Goal: Information Seeking & Learning: Learn about a topic

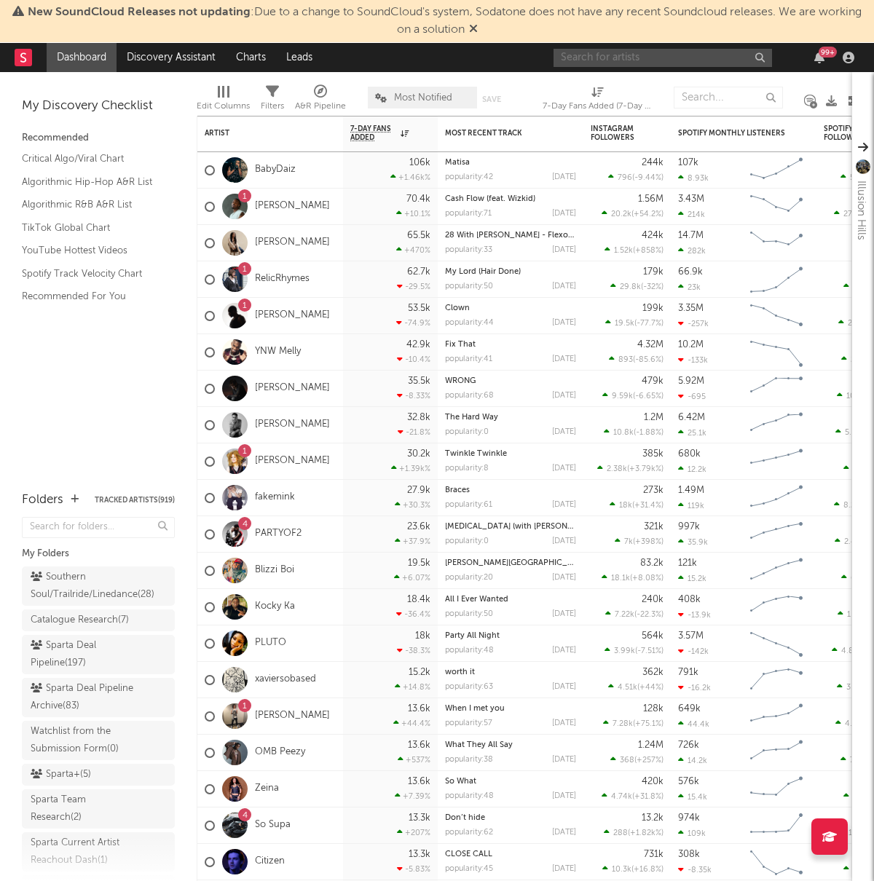
click at [617, 61] on input "text" at bounding box center [662, 58] width 218 height 18
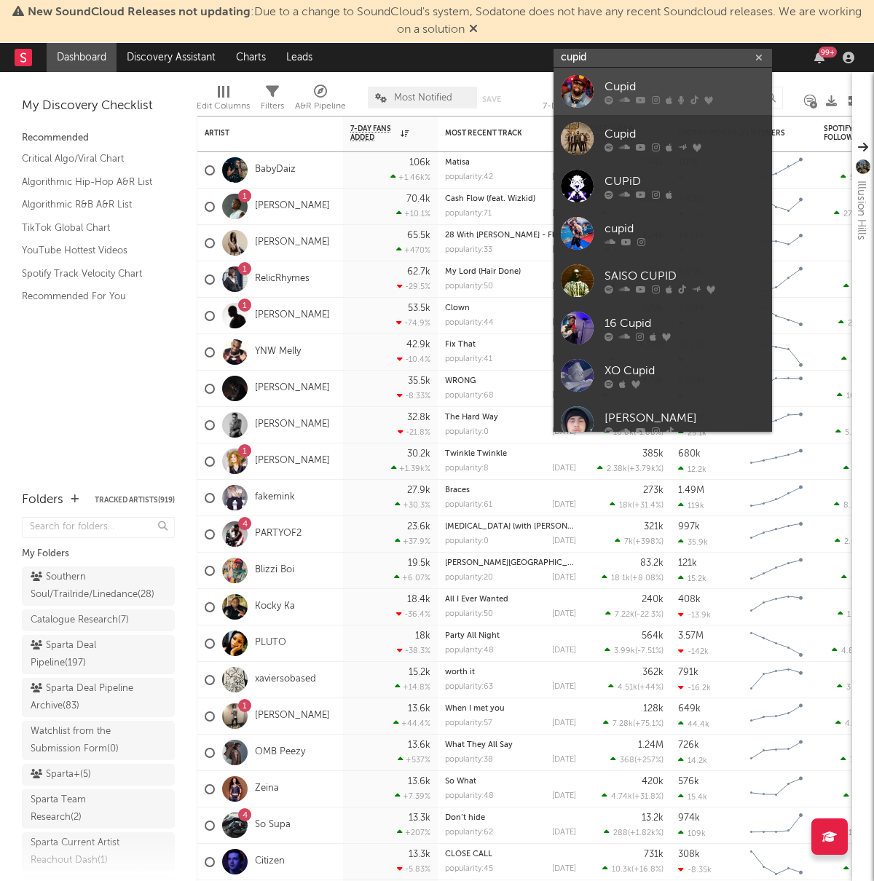
type input "cupid"
click at [603, 90] on link "Cupid" at bounding box center [662, 91] width 218 height 47
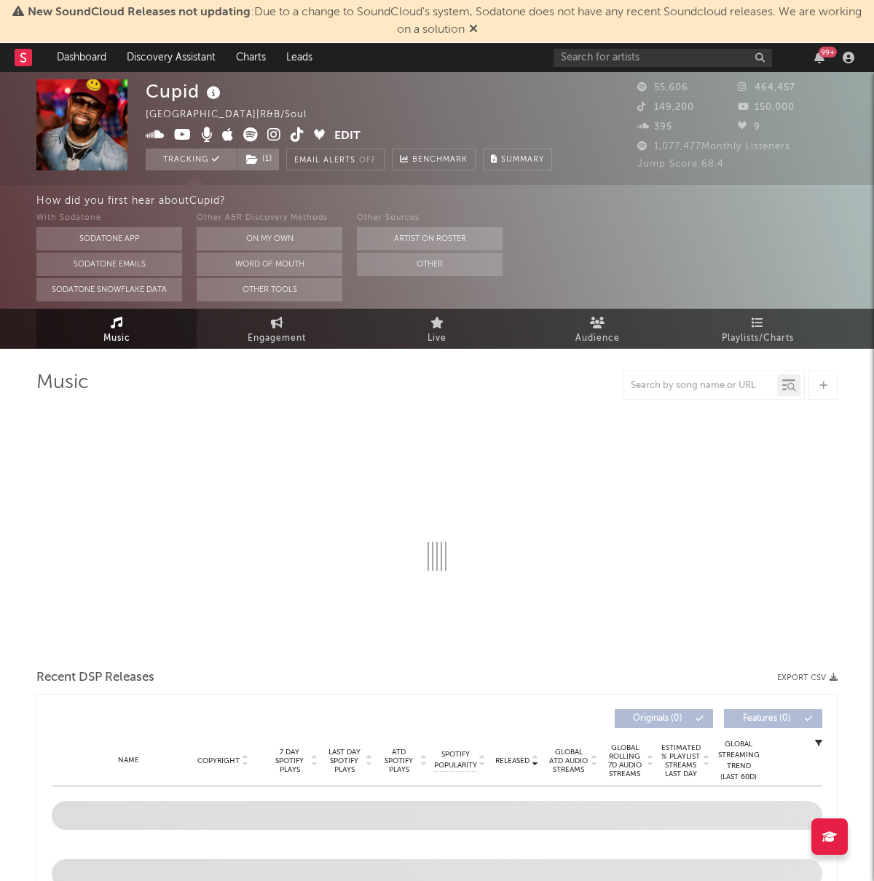
select select "6m"
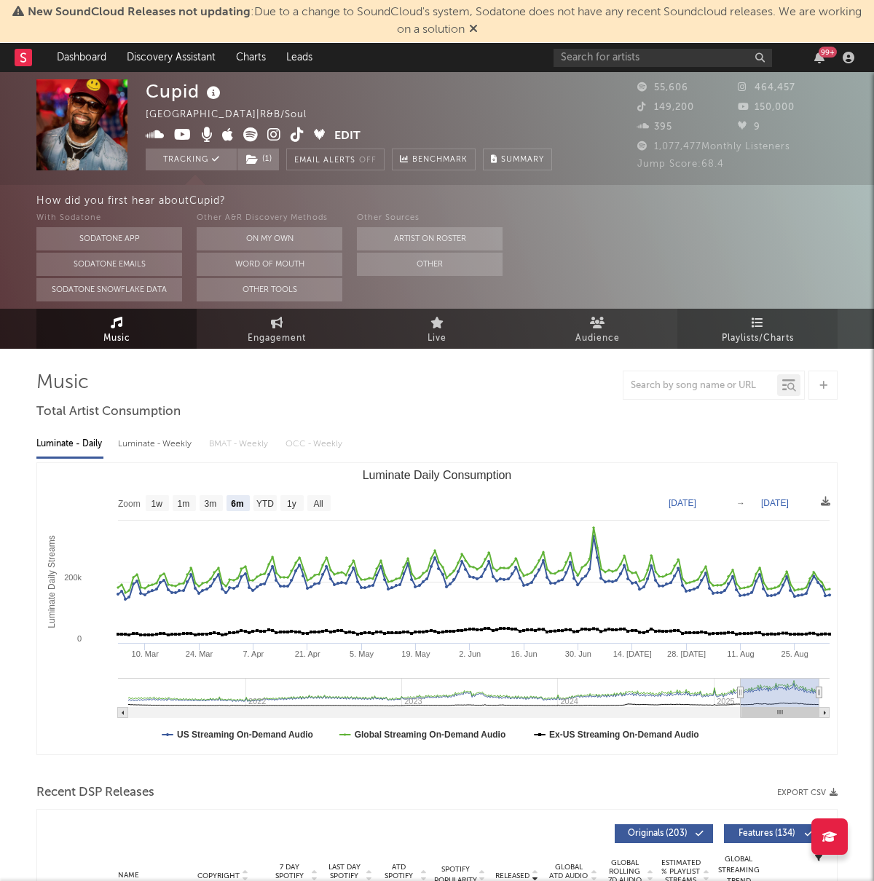
click at [752, 333] on span "Playlists/Charts" at bounding box center [757, 338] width 72 height 17
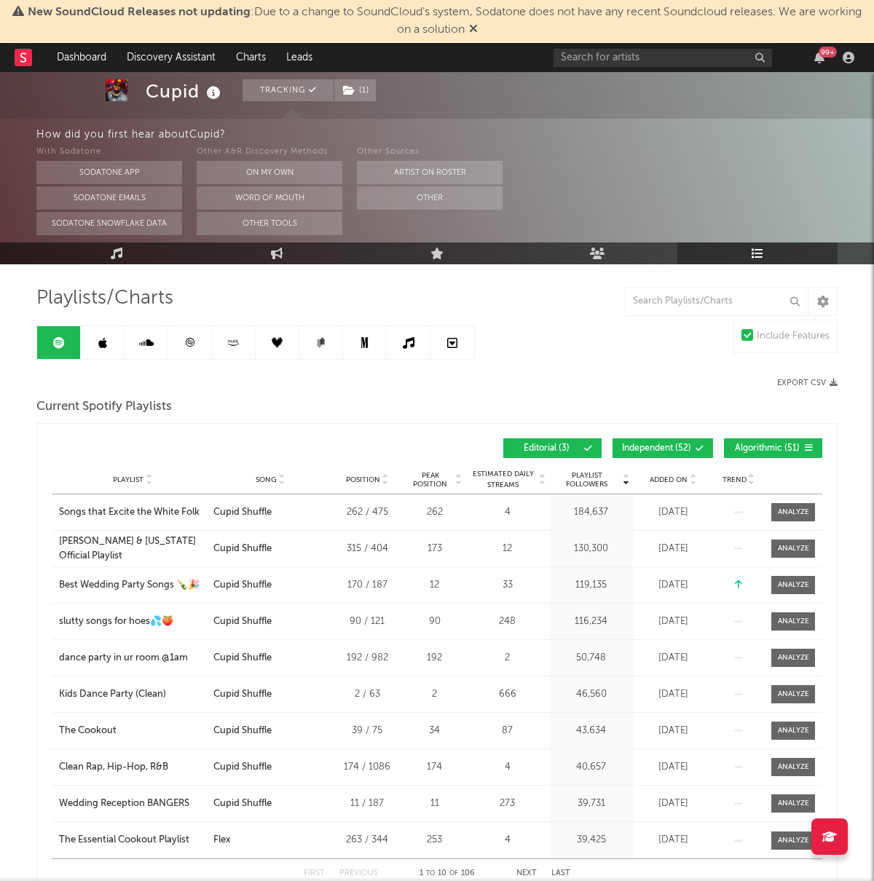
scroll to position [86, 0]
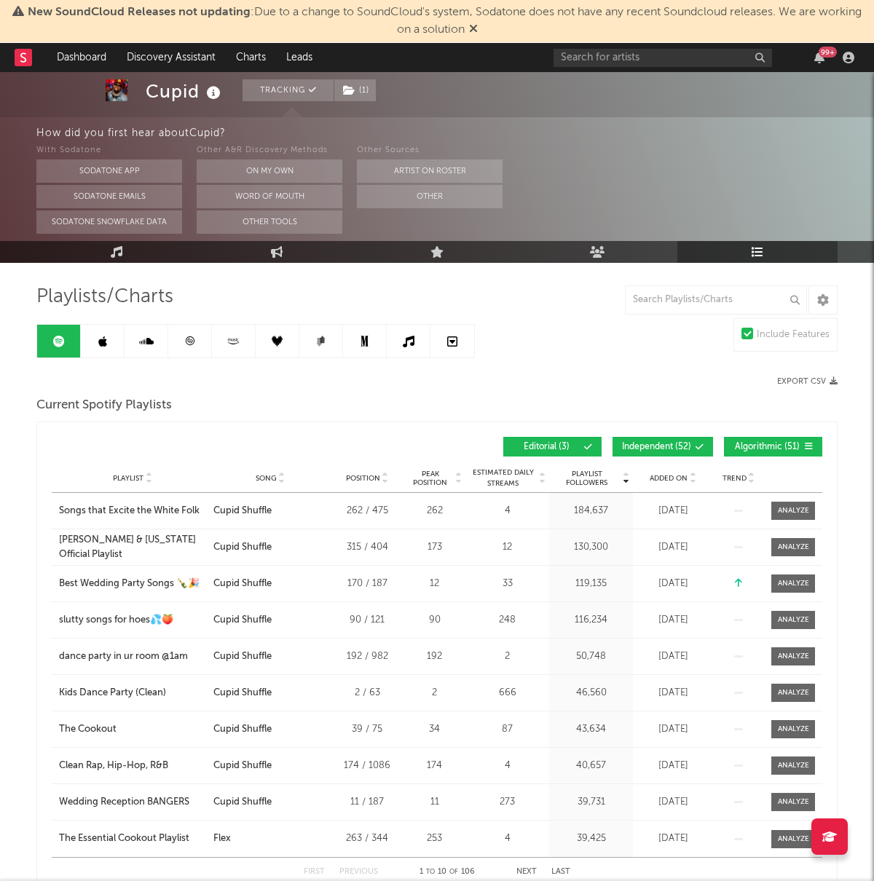
click at [657, 448] on span "Independent ( 52 )" at bounding box center [656, 447] width 69 height 9
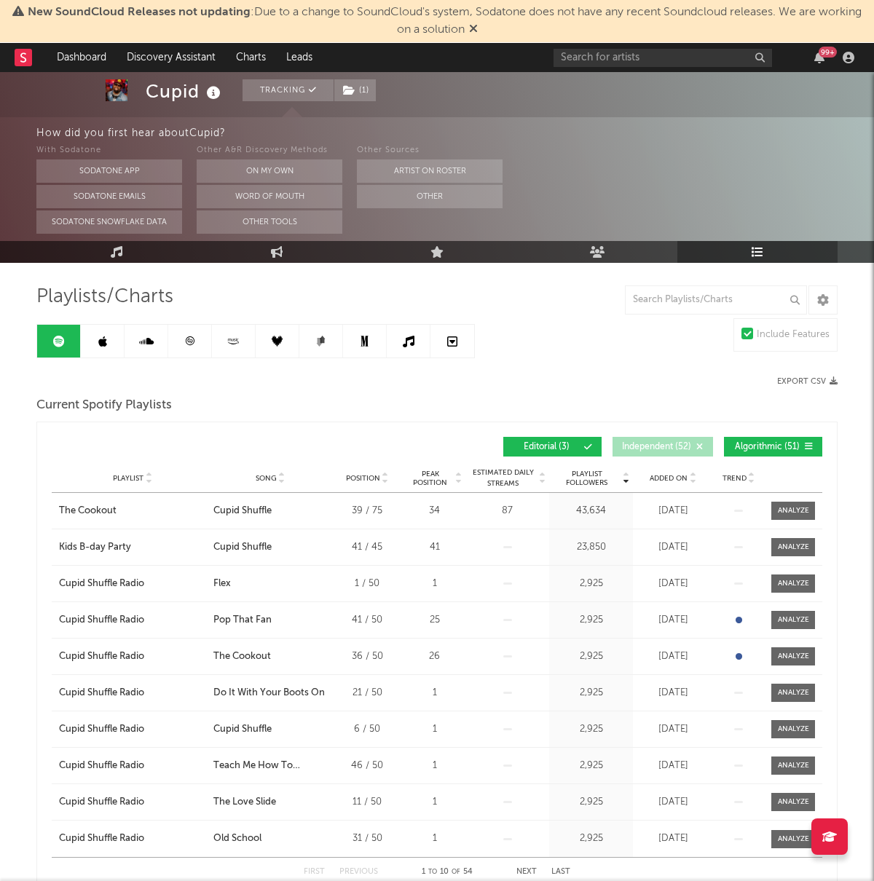
click at [751, 444] on span "Algorithmic ( 51 )" at bounding box center [766, 447] width 67 height 9
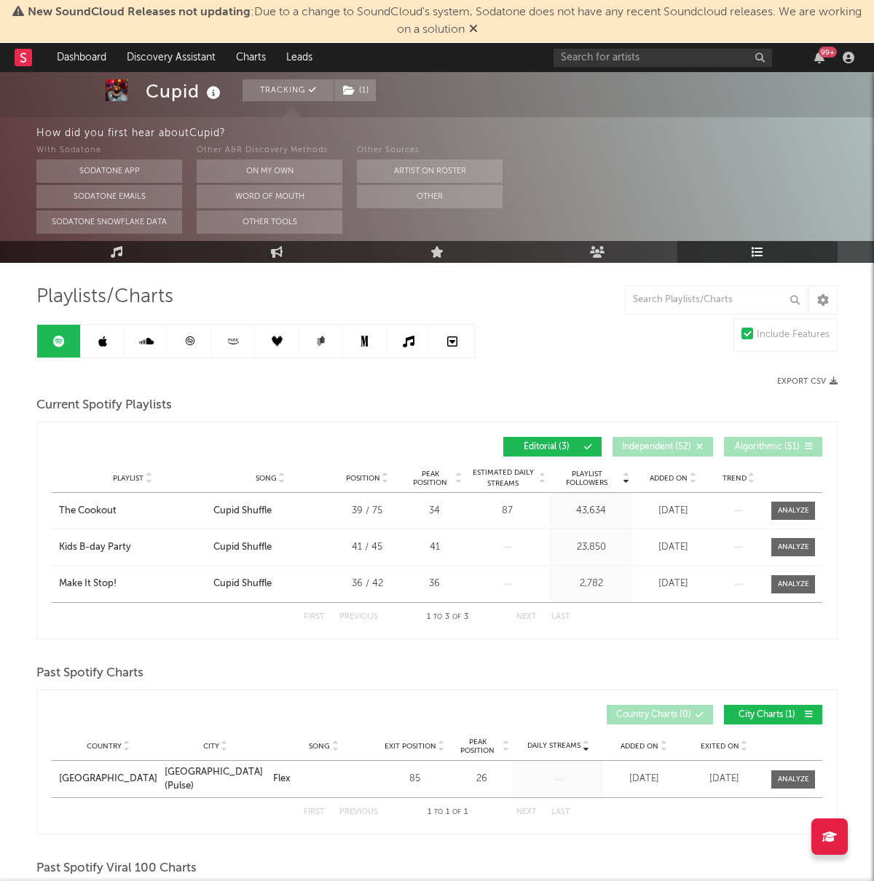
click at [101, 336] on icon at bounding box center [102, 342] width 9 height 12
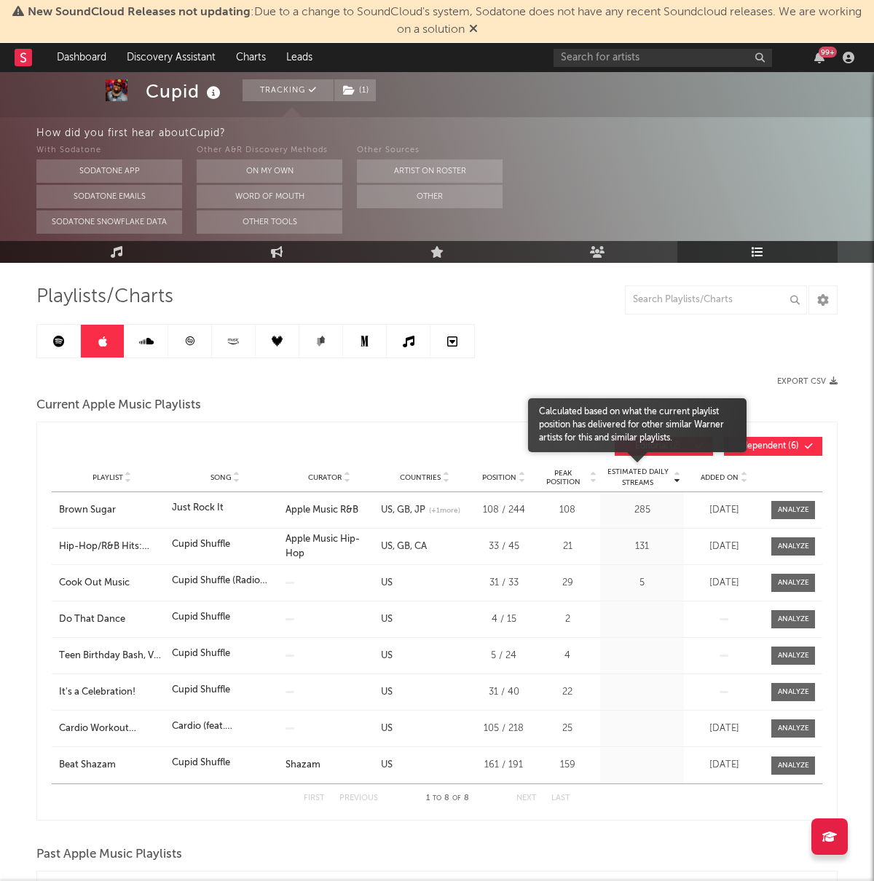
click at [752, 452] on button "Independent ( 6 )" at bounding box center [773, 446] width 98 height 19
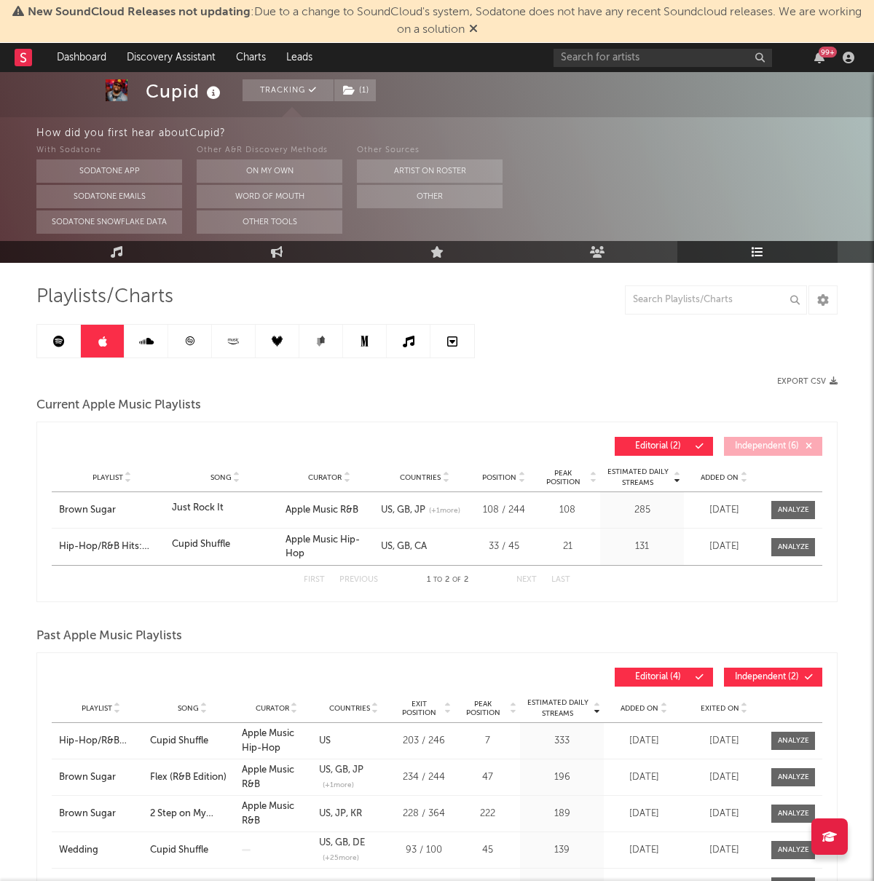
click at [154, 345] on link at bounding box center [146, 341] width 44 height 33
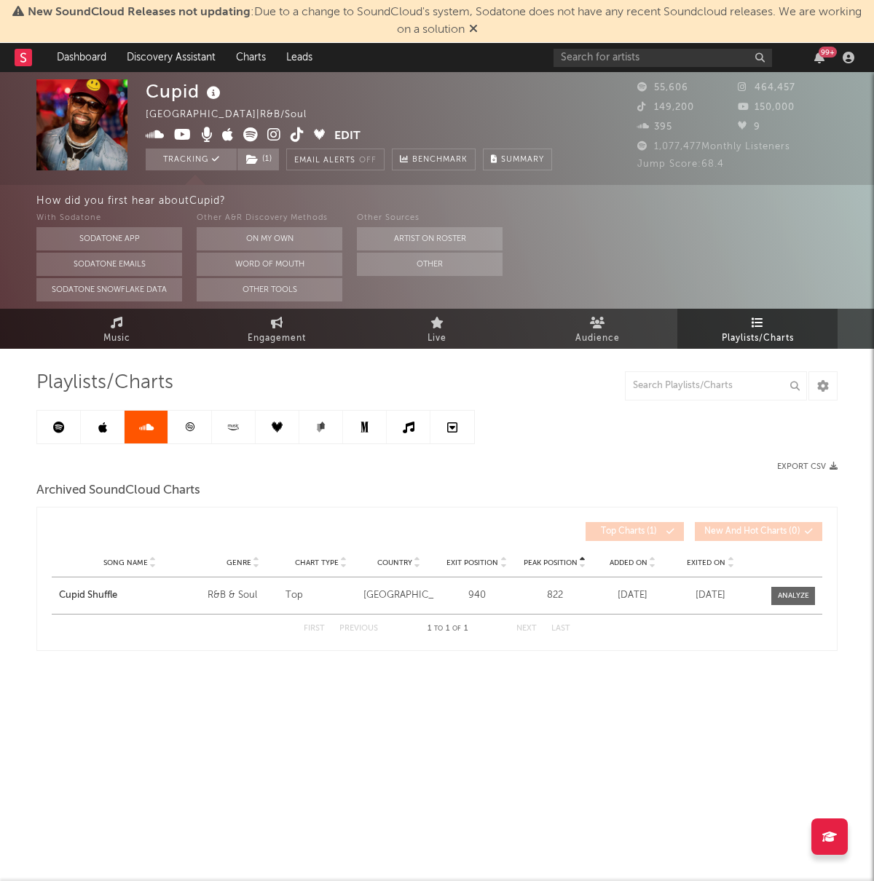
click at [194, 415] on link at bounding box center [190, 427] width 44 height 33
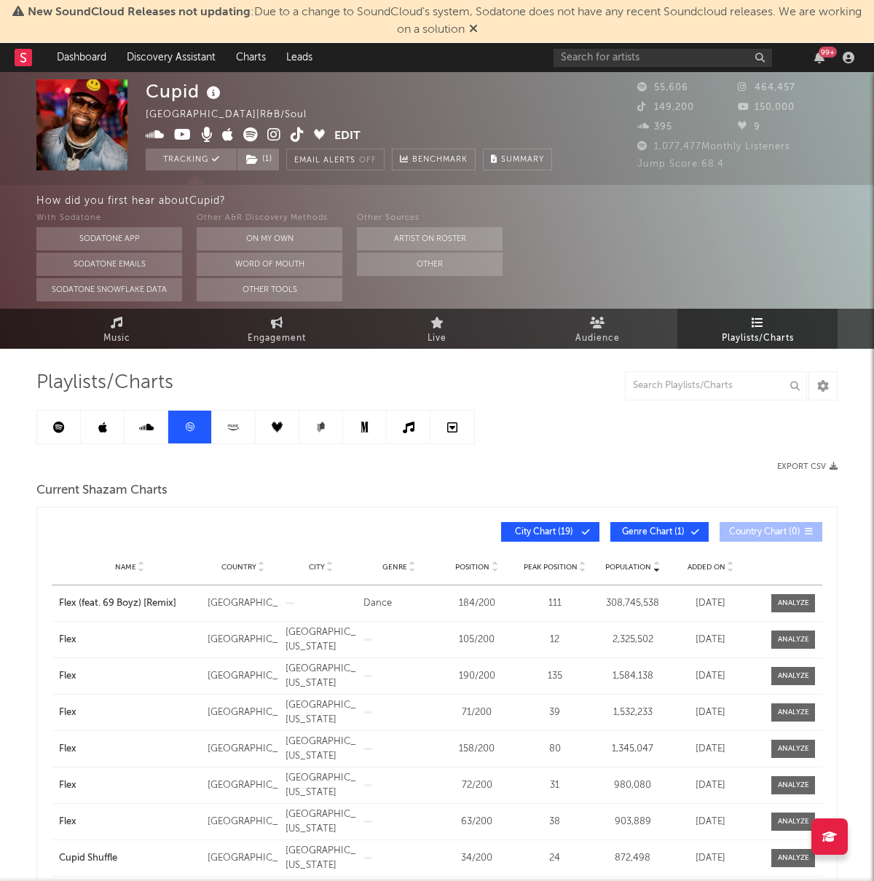
click at [233, 429] on icon at bounding box center [233, 427] width 17 height 11
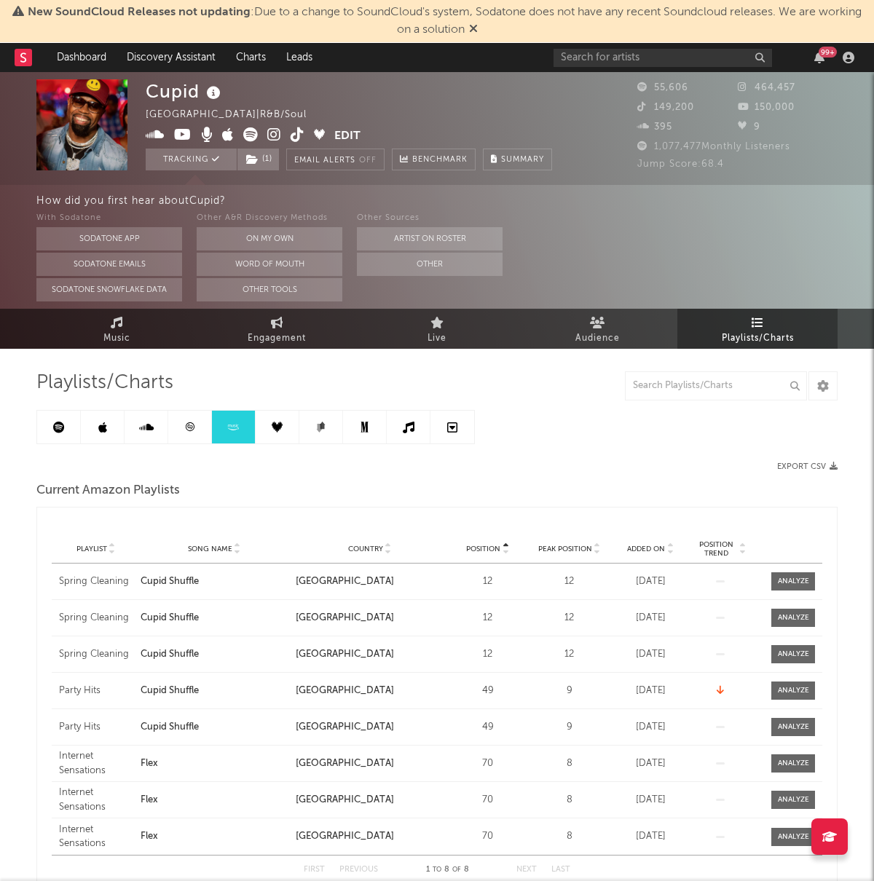
click at [186, 420] on link at bounding box center [190, 427] width 44 height 33
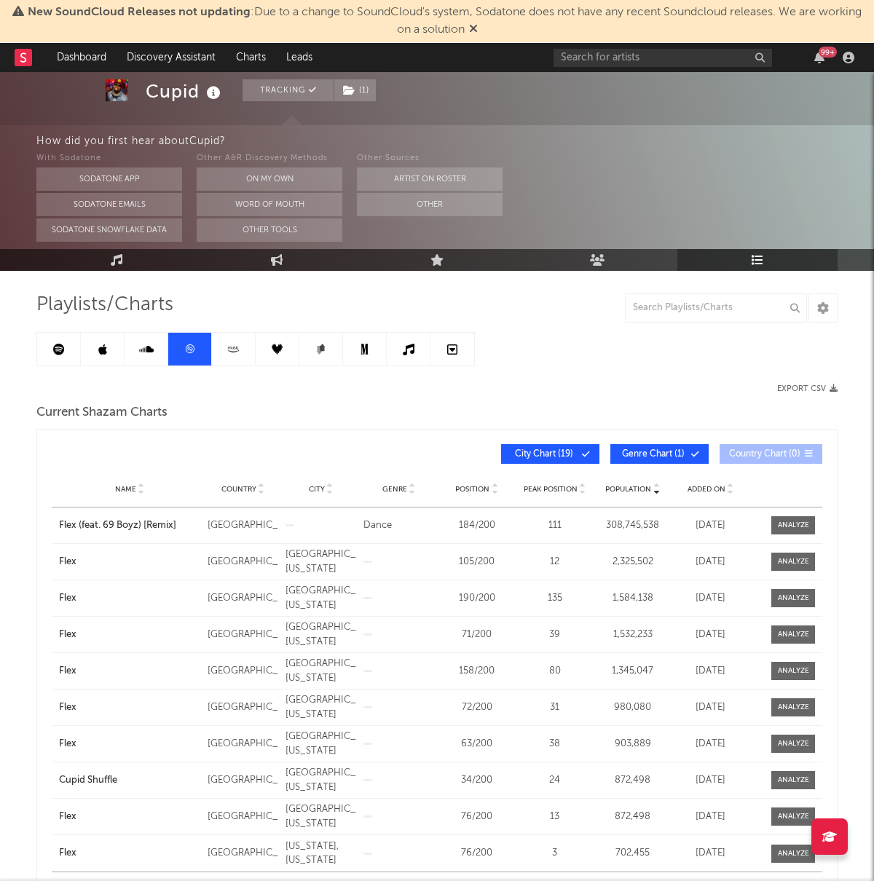
scroll to position [85, 0]
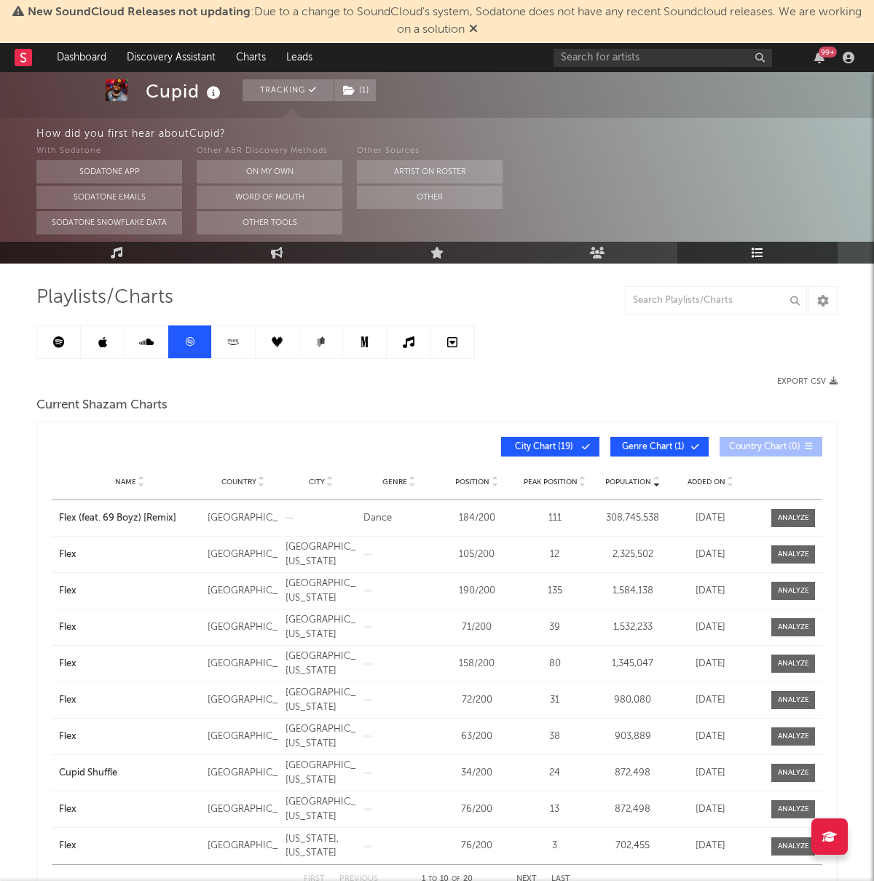
click at [242, 339] on link at bounding box center [234, 341] width 44 height 33
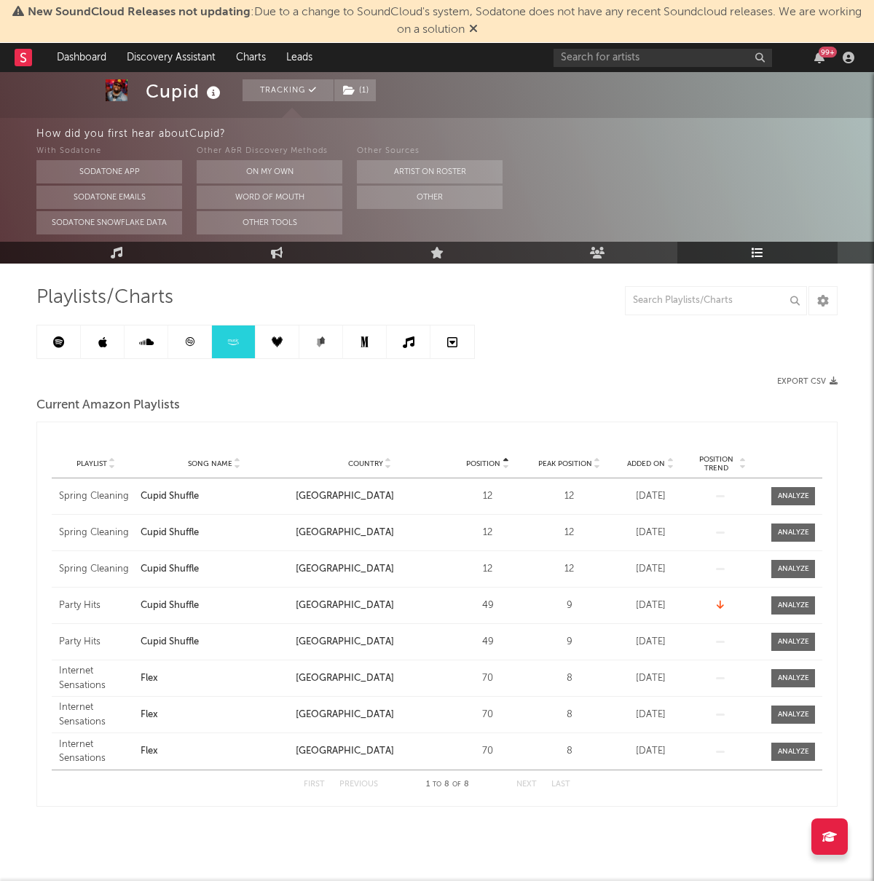
click at [269, 345] on link at bounding box center [278, 341] width 44 height 33
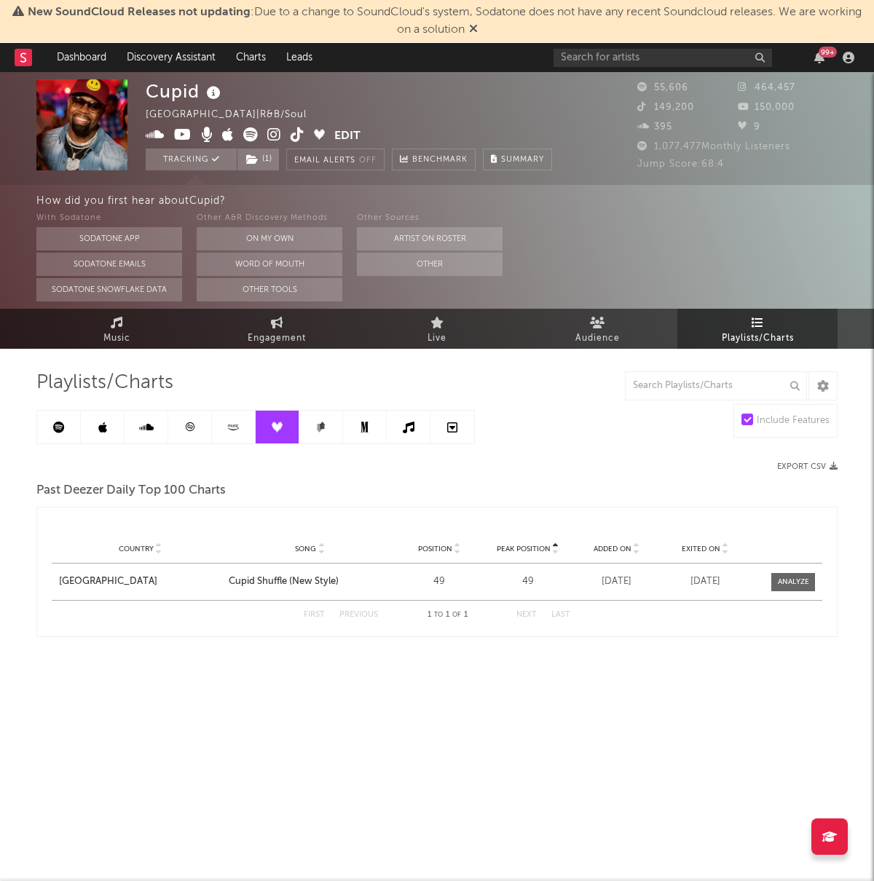
click at [329, 428] on link at bounding box center [321, 427] width 44 height 33
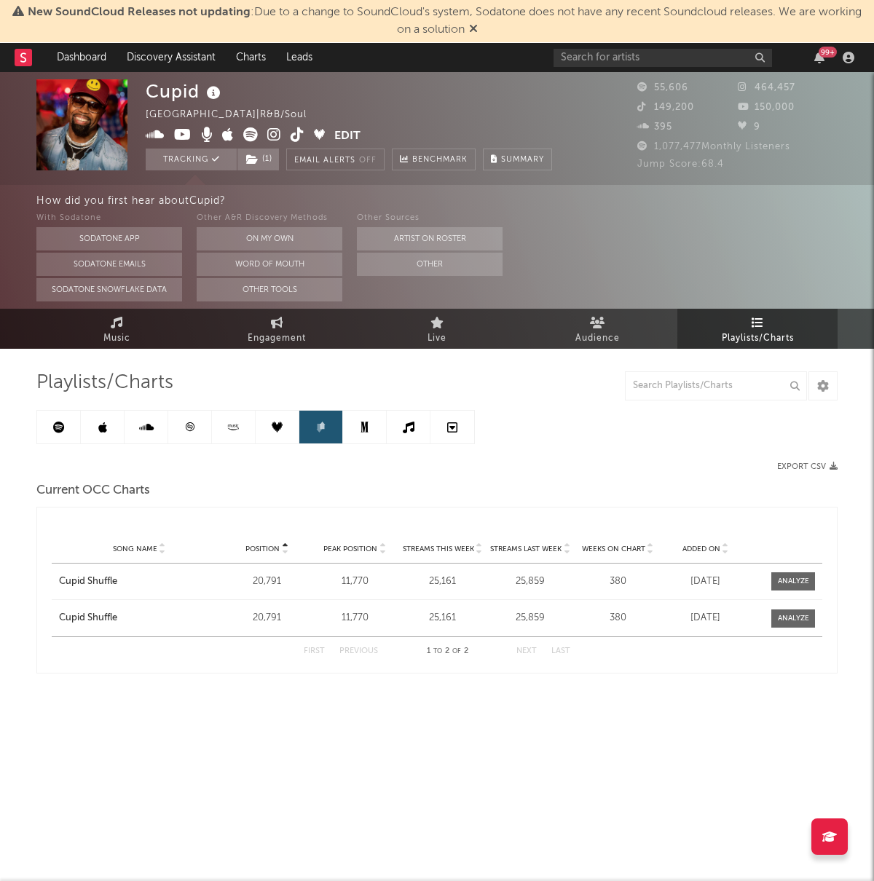
click at [400, 427] on link at bounding box center [409, 427] width 44 height 33
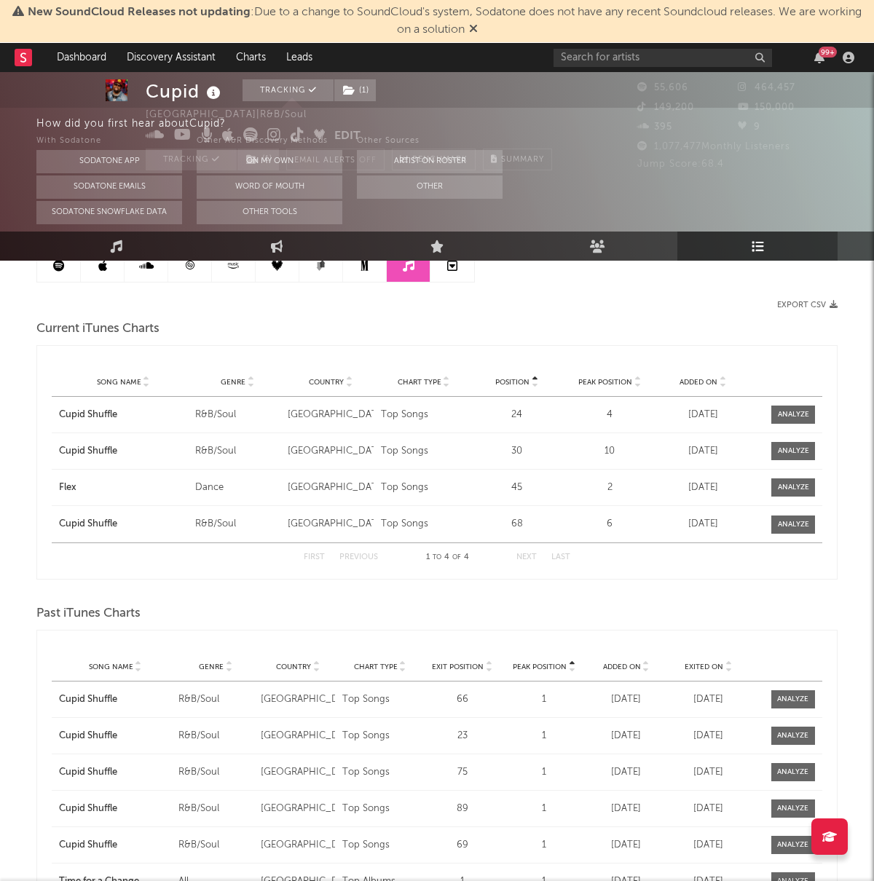
scroll to position [9, 0]
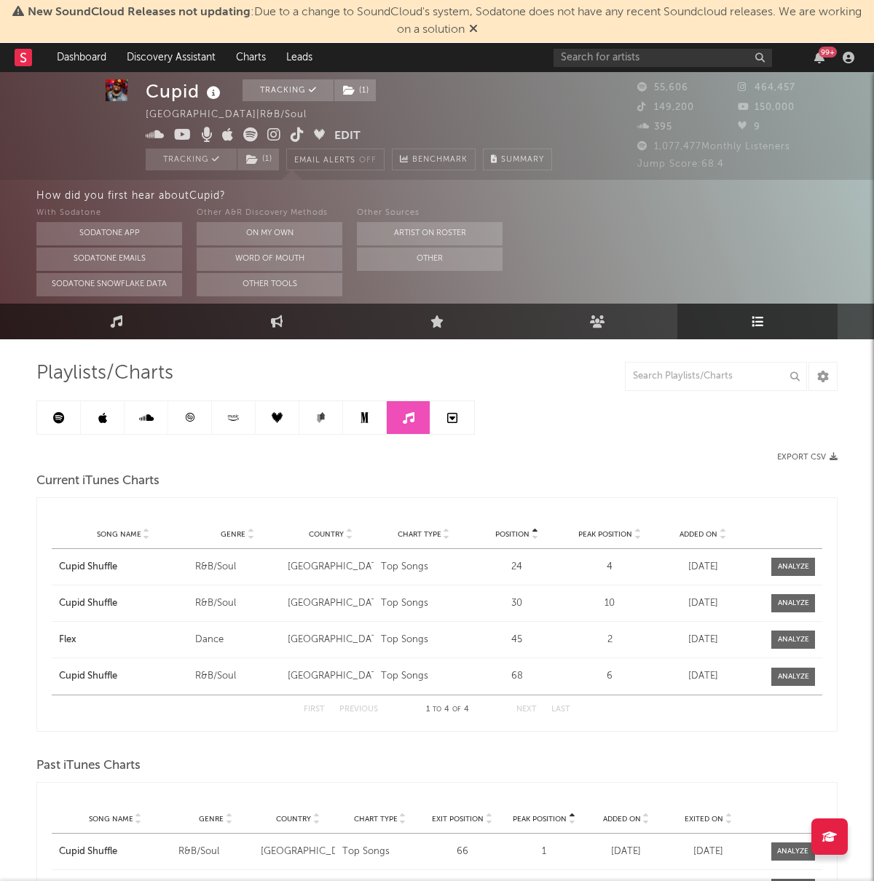
click at [353, 422] on link at bounding box center [365, 417] width 44 height 33
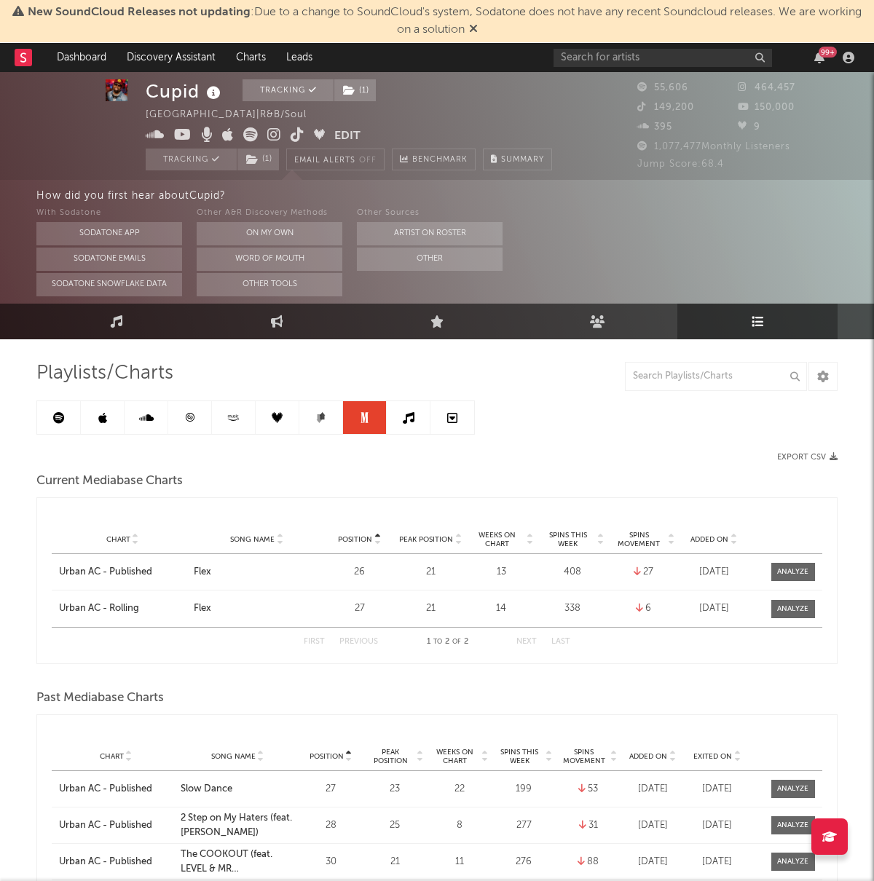
click at [315, 428] on link at bounding box center [321, 417] width 44 height 33
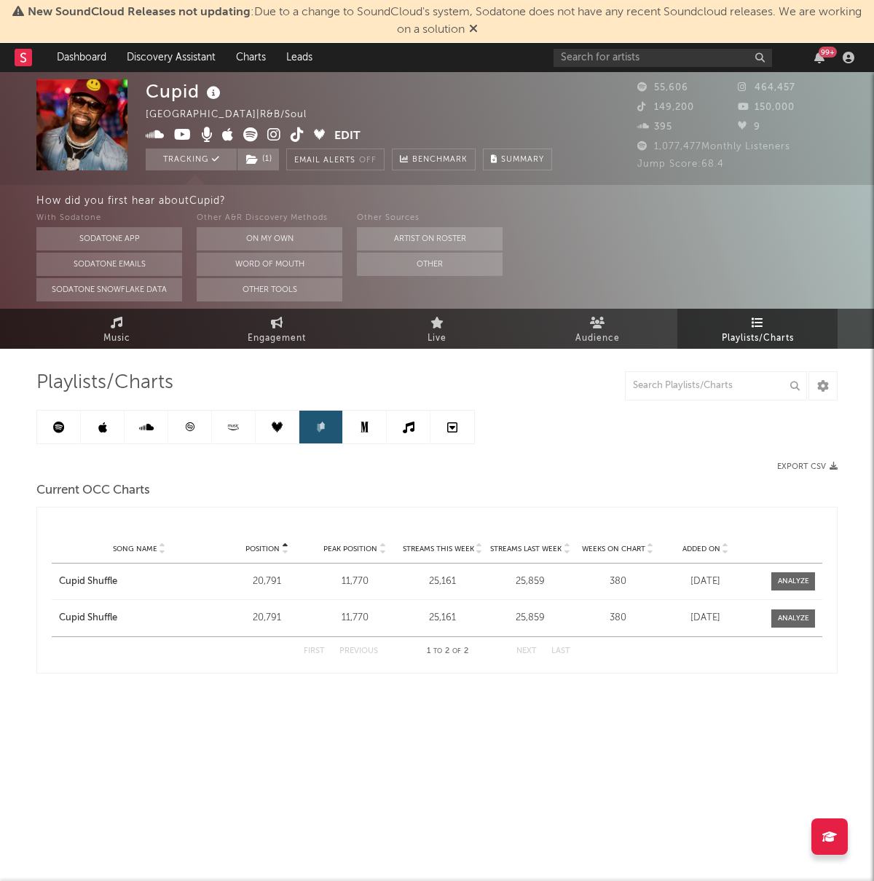
click at [451, 424] on icon at bounding box center [452, 428] width 10 height 12
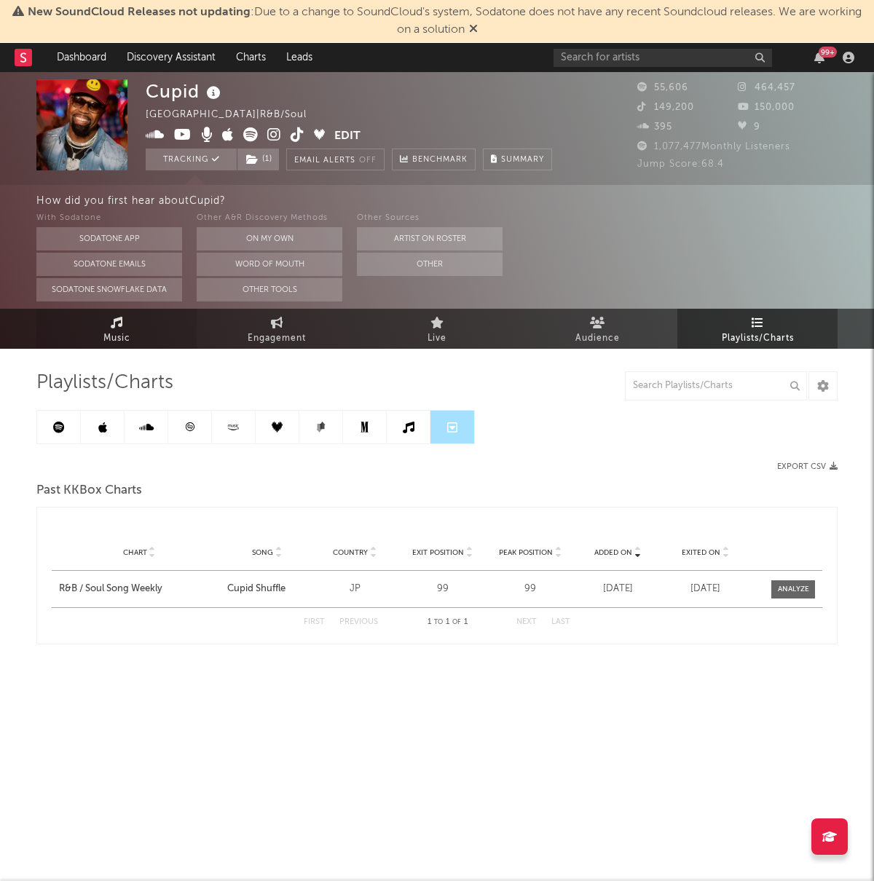
click at [119, 325] on icon at bounding box center [117, 323] width 12 height 12
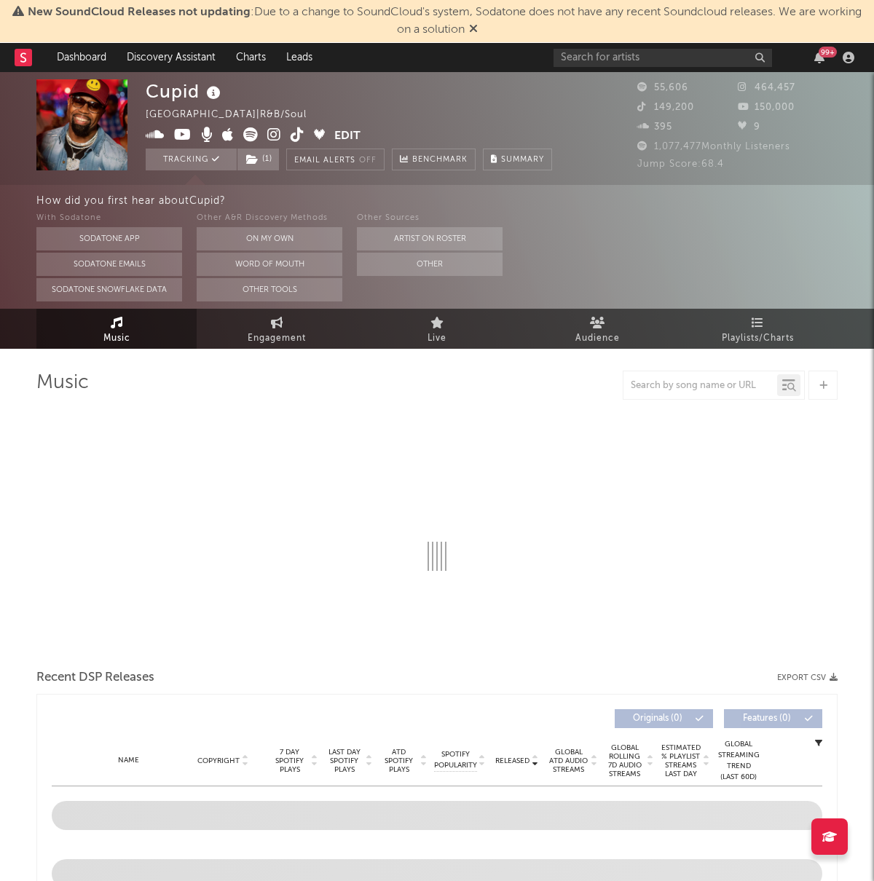
select select "6m"
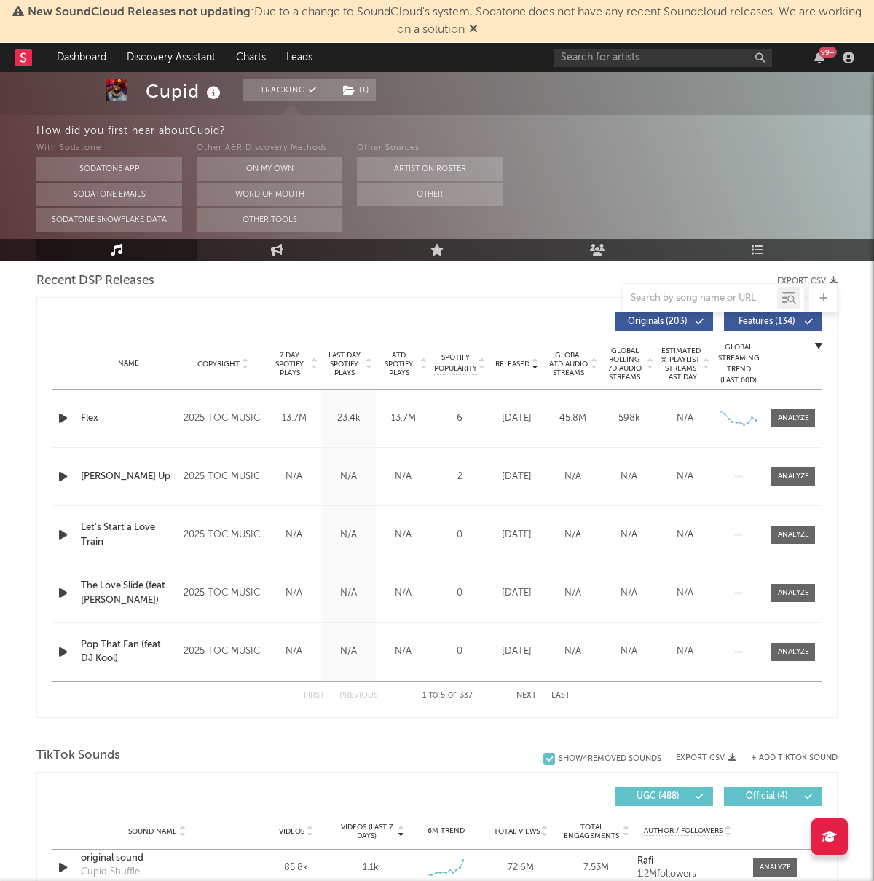
scroll to position [502, 0]
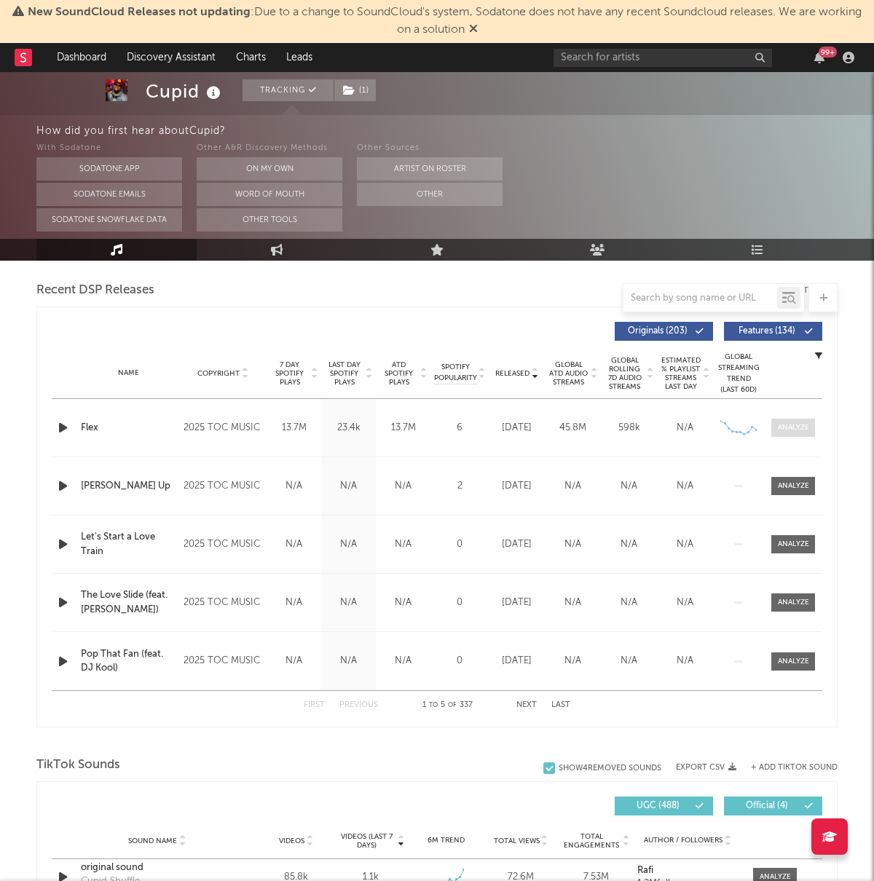
click at [785, 435] on span at bounding box center [793, 428] width 44 height 18
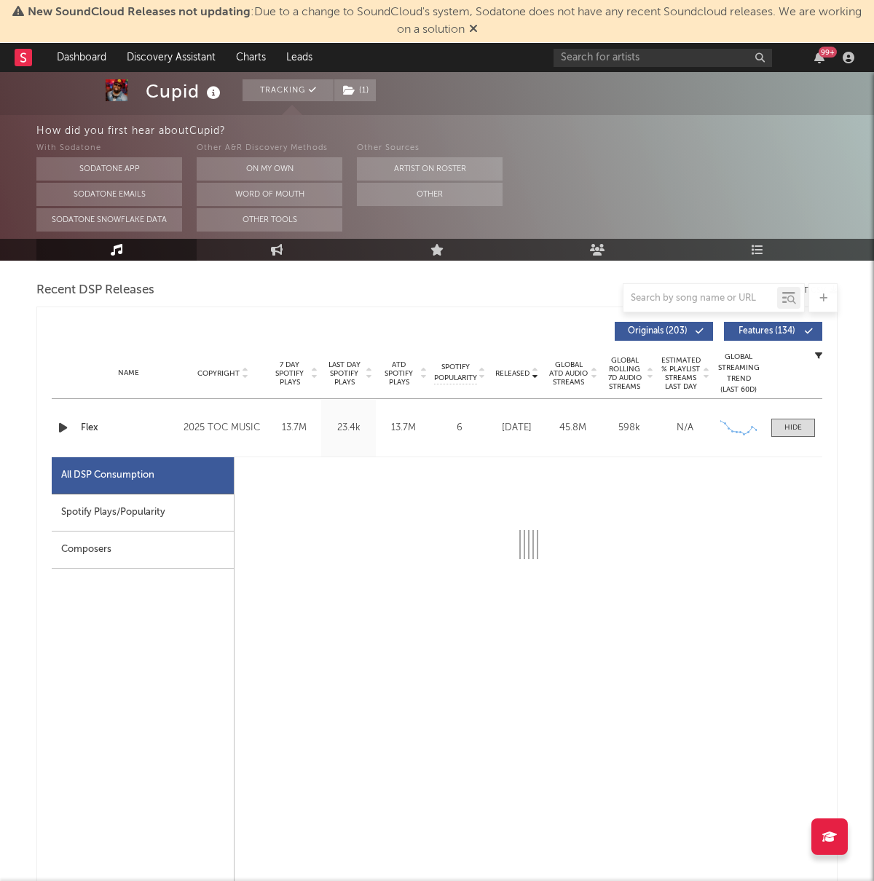
scroll to position [606, 0]
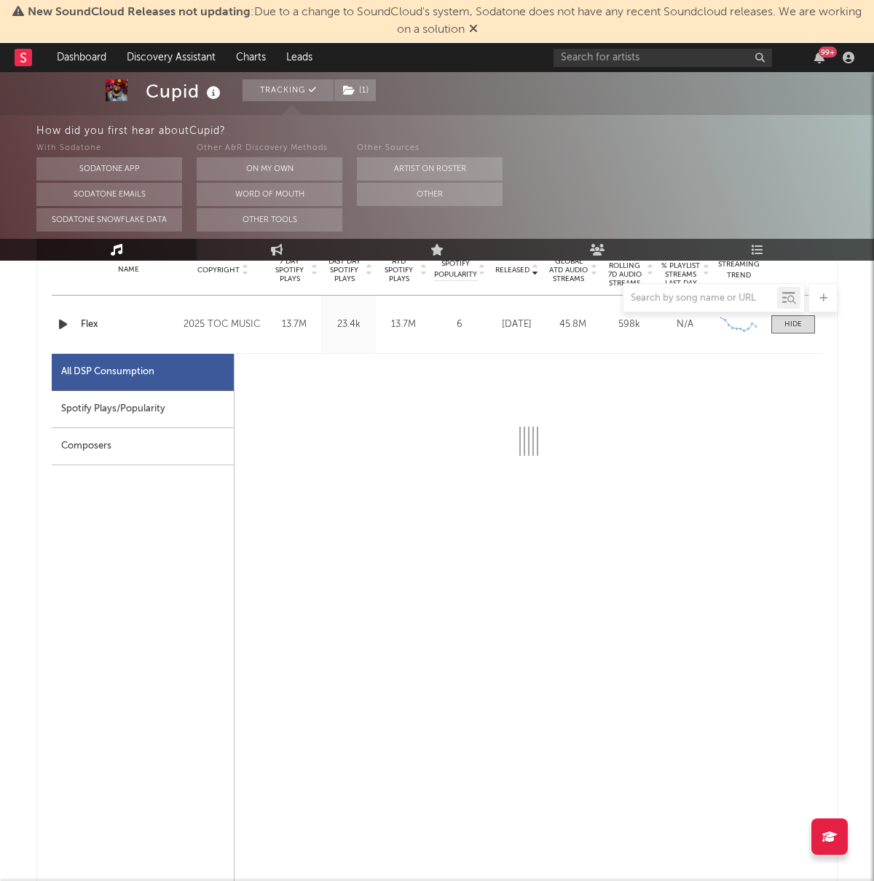
select select "6m"
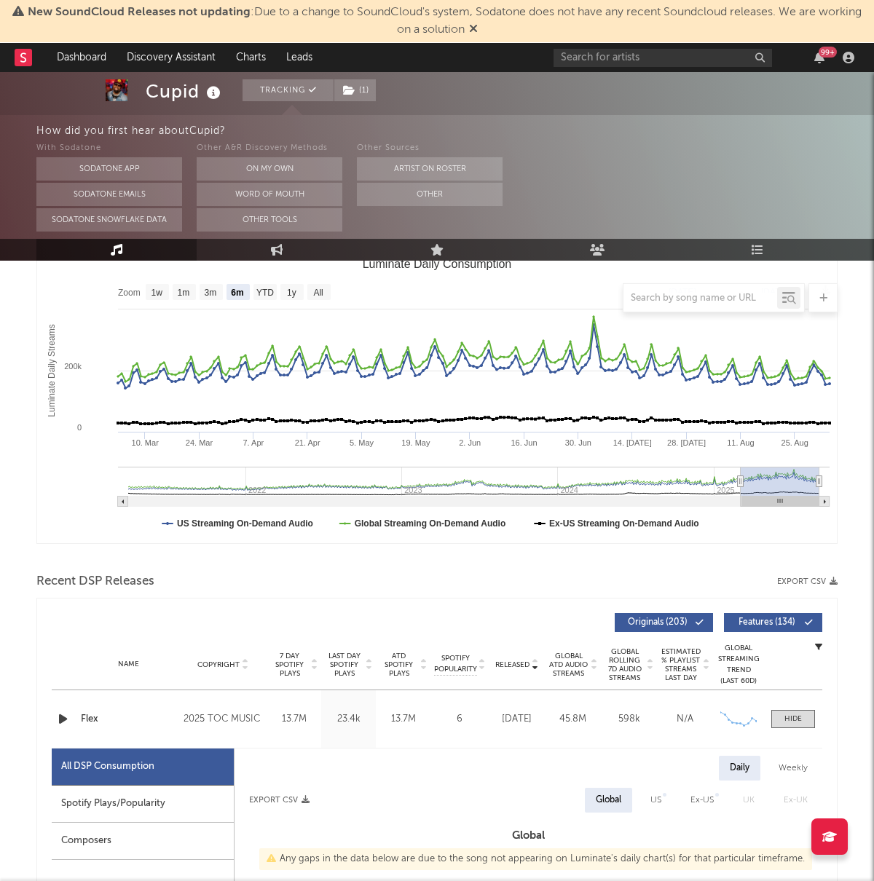
scroll to position [0, 0]
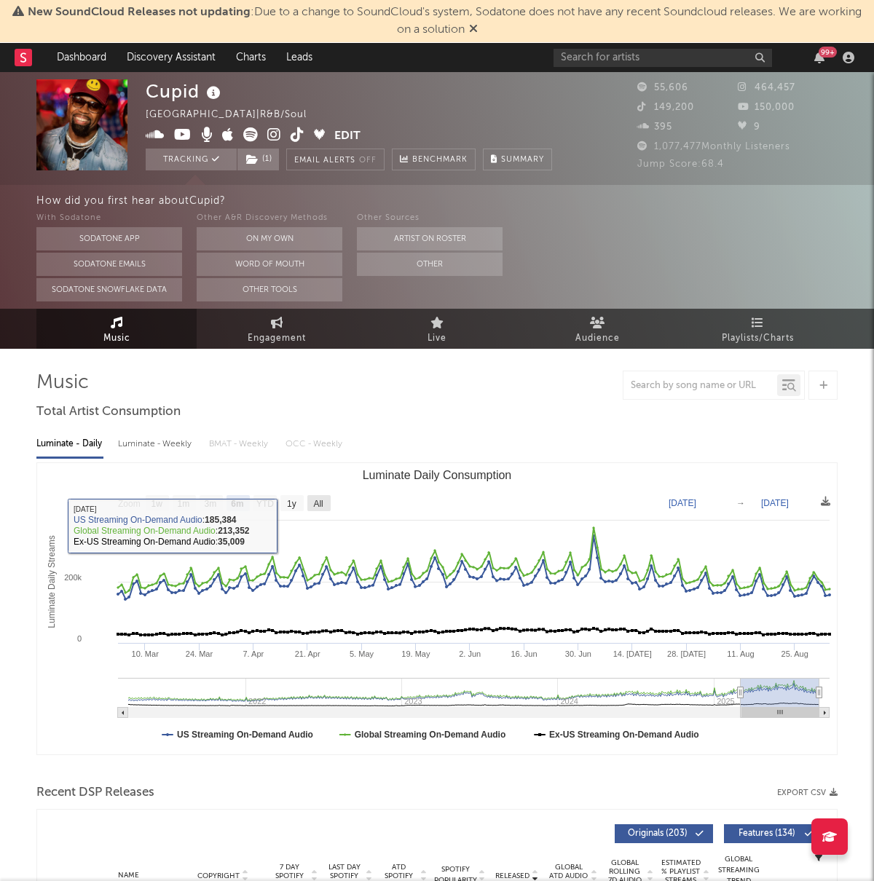
click at [311, 502] on rect "Luminate Daily Consumption" at bounding box center [318, 503] width 23 height 16
select select "All"
type input "[DATE]"
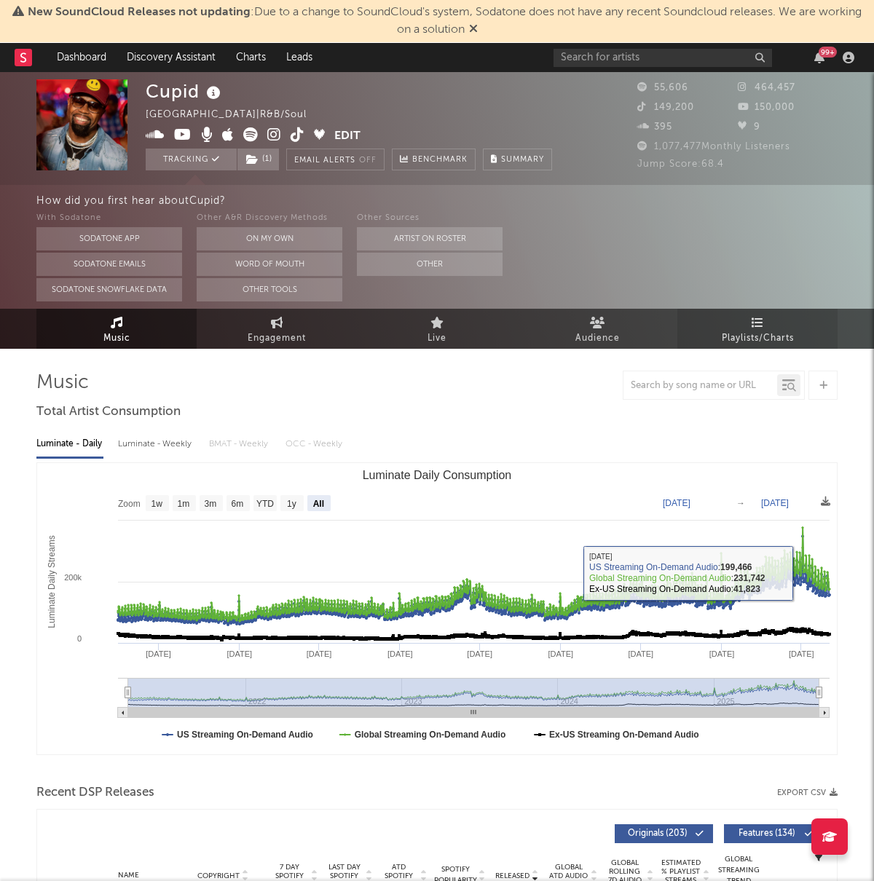
click at [756, 331] on span "Playlists/Charts" at bounding box center [757, 338] width 72 height 17
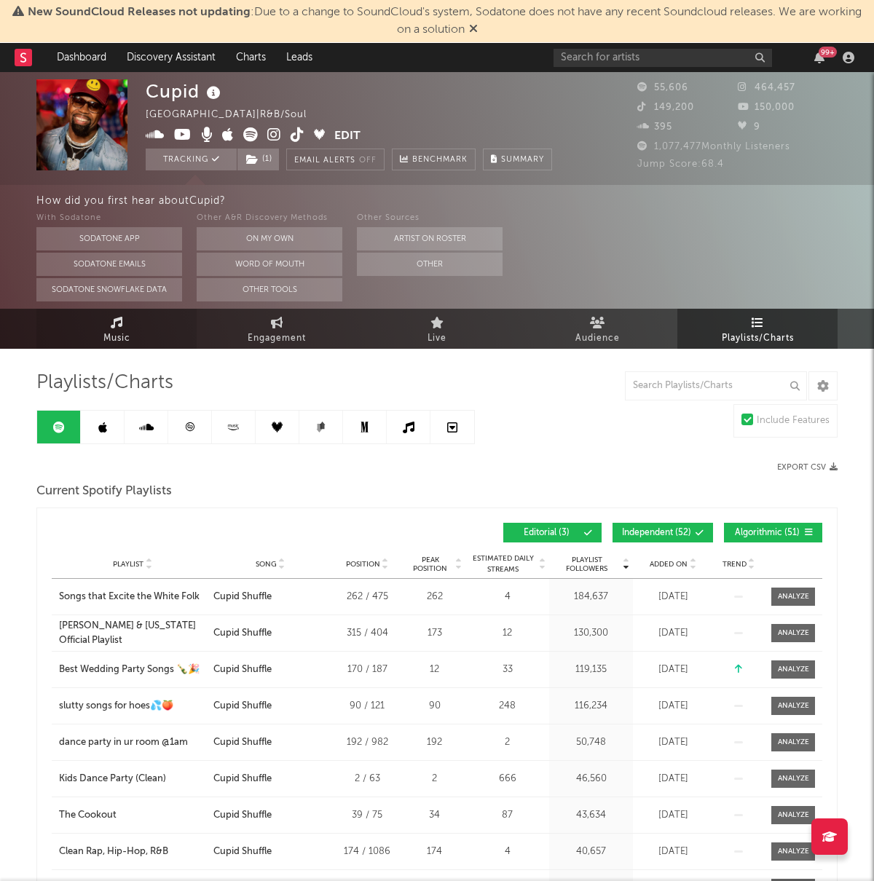
click at [99, 322] on link "Music" at bounding box center [116, 329] width 160 height 40
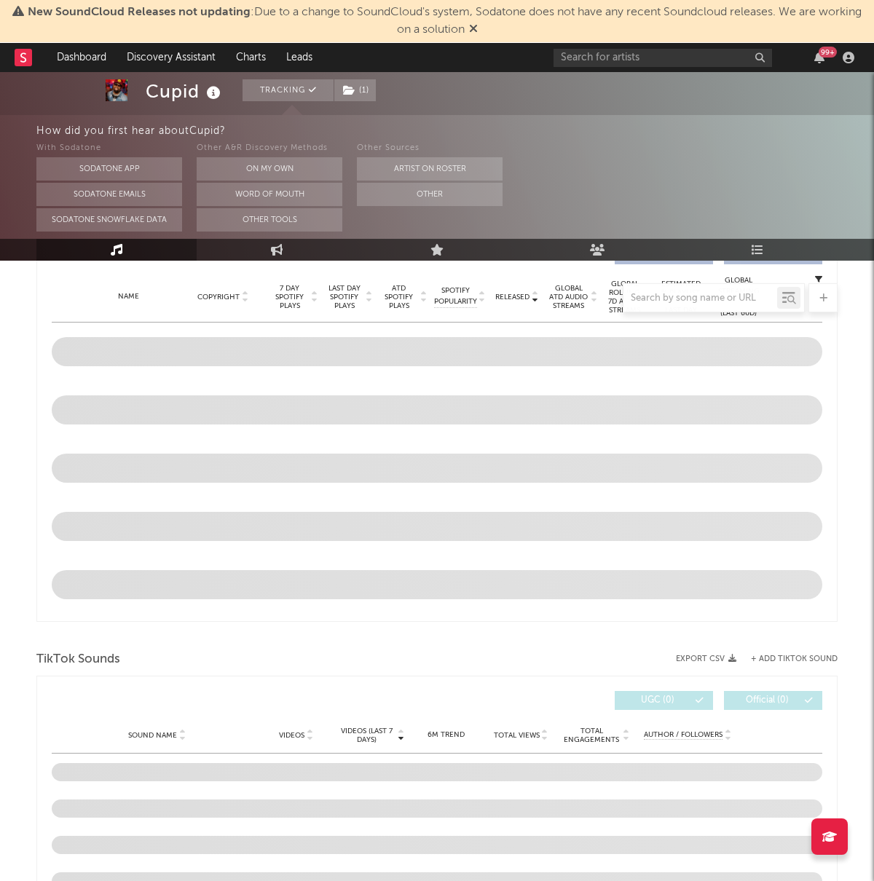
select select "6m"
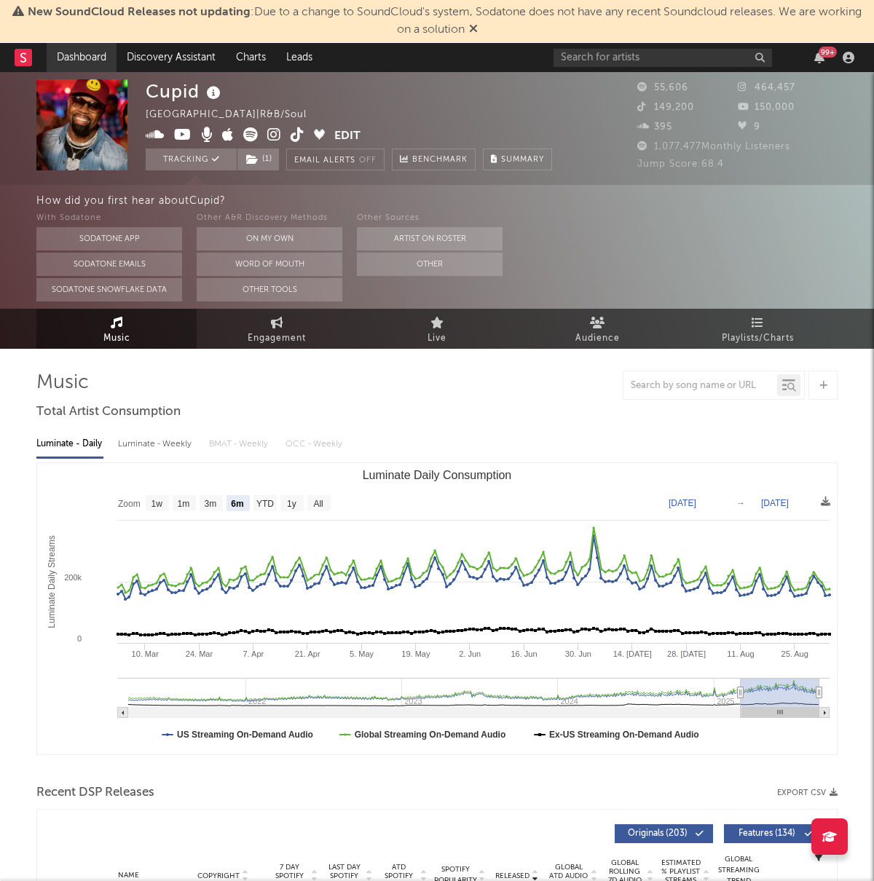
click at [78, 60] on link "Dashboard" at bounding box center [82, 57] width 70 height 29
